Goal: Task Accomplishment & Management: Use online tool/utility

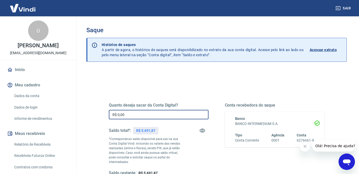
drag, startPoint x: 127, startPoint y: 114, endPoint x: 105, endPoint y: 114, distance: 22.0
click at [105, 114] on div "Quanto deseja sacar da Conta Digital? R$ 0,00 ​ Saldo total*: R$ 5.691,87 *Corr…" at bounding box center [217, 141] width 228 height 123
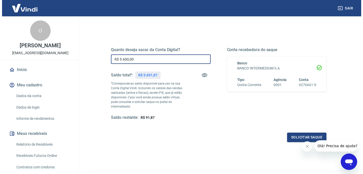
scroll to position [56, 0]
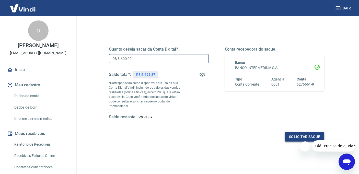
type input "R$ 5.600,00"
click at [297, 136] on button "Solicitar saque" at bounding box center [304, 136] width 39 height 9
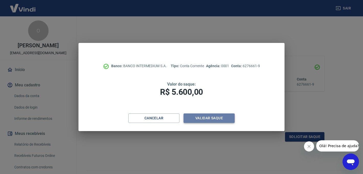
click at [210, 120] on button "Validar saque" at bounding box center [208, 117] width 51 height 9
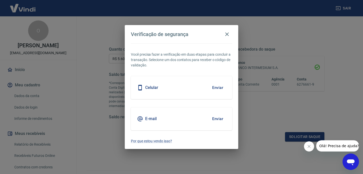
click at [216, 87] on button "Enviar" at bounding box center [217, 87] width 17 height 11
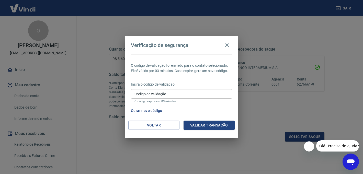
click at [212, 96] on input "Código de validação" at bounding box center [181, 93] width 101 height 9
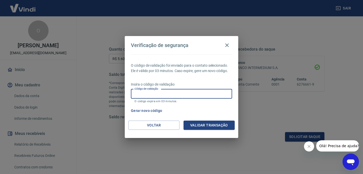
click at [204, 94] on input "Código de validação" at bounding box center [181, 93] width 101 height 9
type input "736621"
click at [220, 123] on button "Validar transação" at bounding box center [208, 125] width 51 height 9
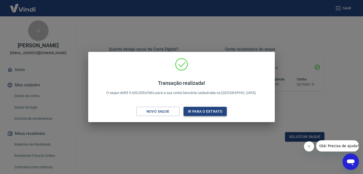
click at [207, 113] on button "Ir para o extrato" at bounding box center [204, 111] width 43 height 9
